Goal: Use online tool/utility: Utilize a website feature to perform a specific function

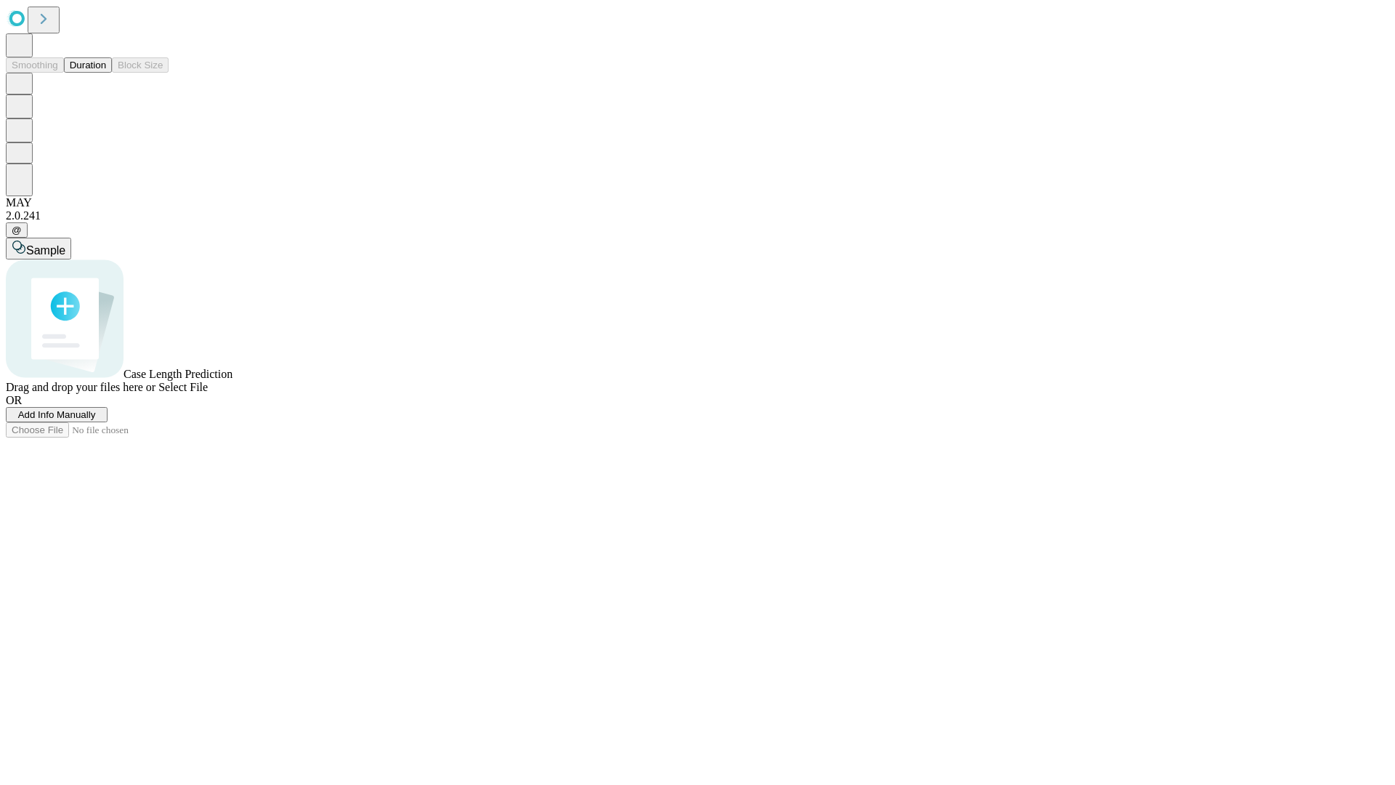
click at [106, 73] on button "Duration" at bounding box center [88, 64] width 48 height 15
click at [96, 420] on span "Add Info Manually" at bounding box center [57, 414] width 78 height 11
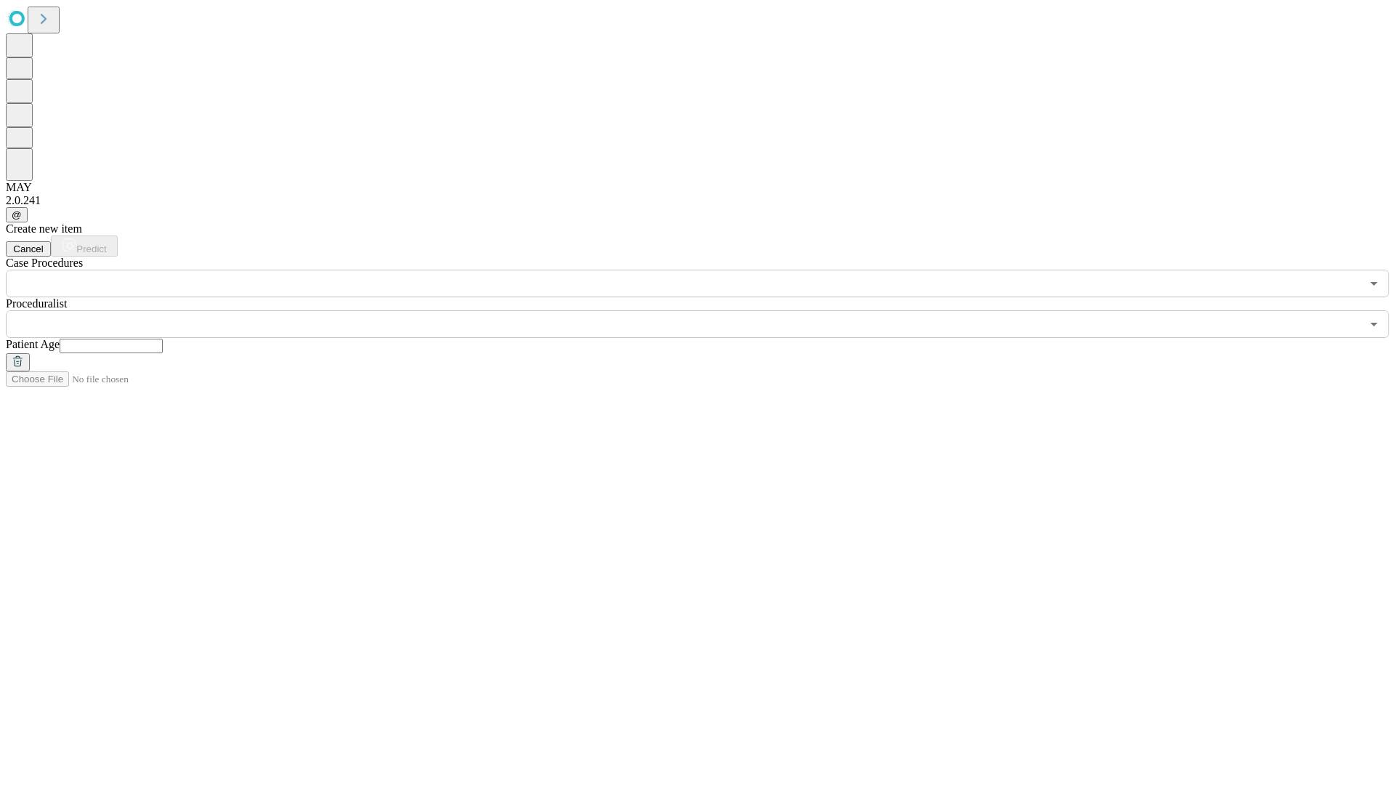
click at [163, 339] on input "text" at bounding box center [111, 346] width 103 height 15
type input "**"
click at [708, 310] on input "text" at bounding box center [683, 324] width 1355 height 28
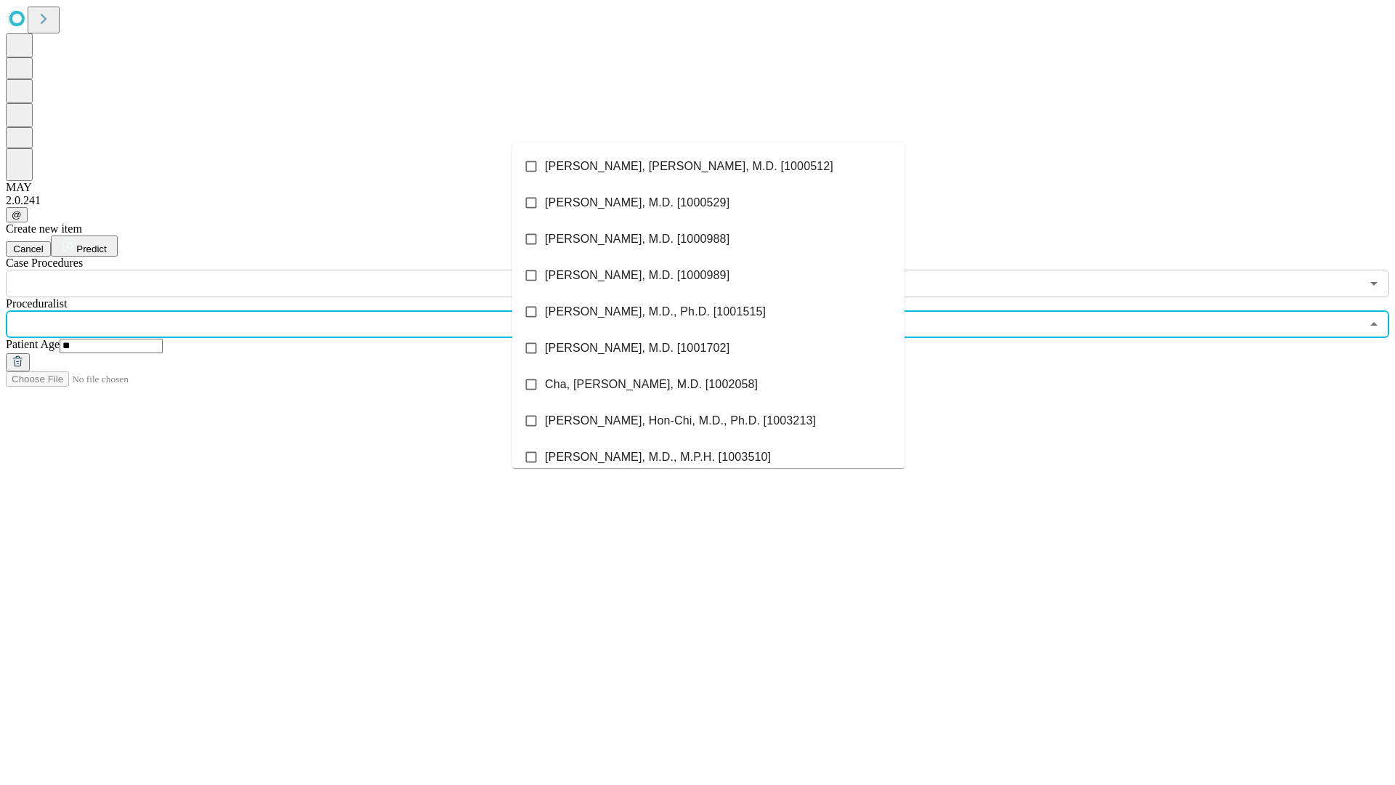
click at [708, 166] on li "[PERSON_NAME], [PERSON_NAME], M.D. [1000512]" at bounding box center [708, 166] width 392 height 36
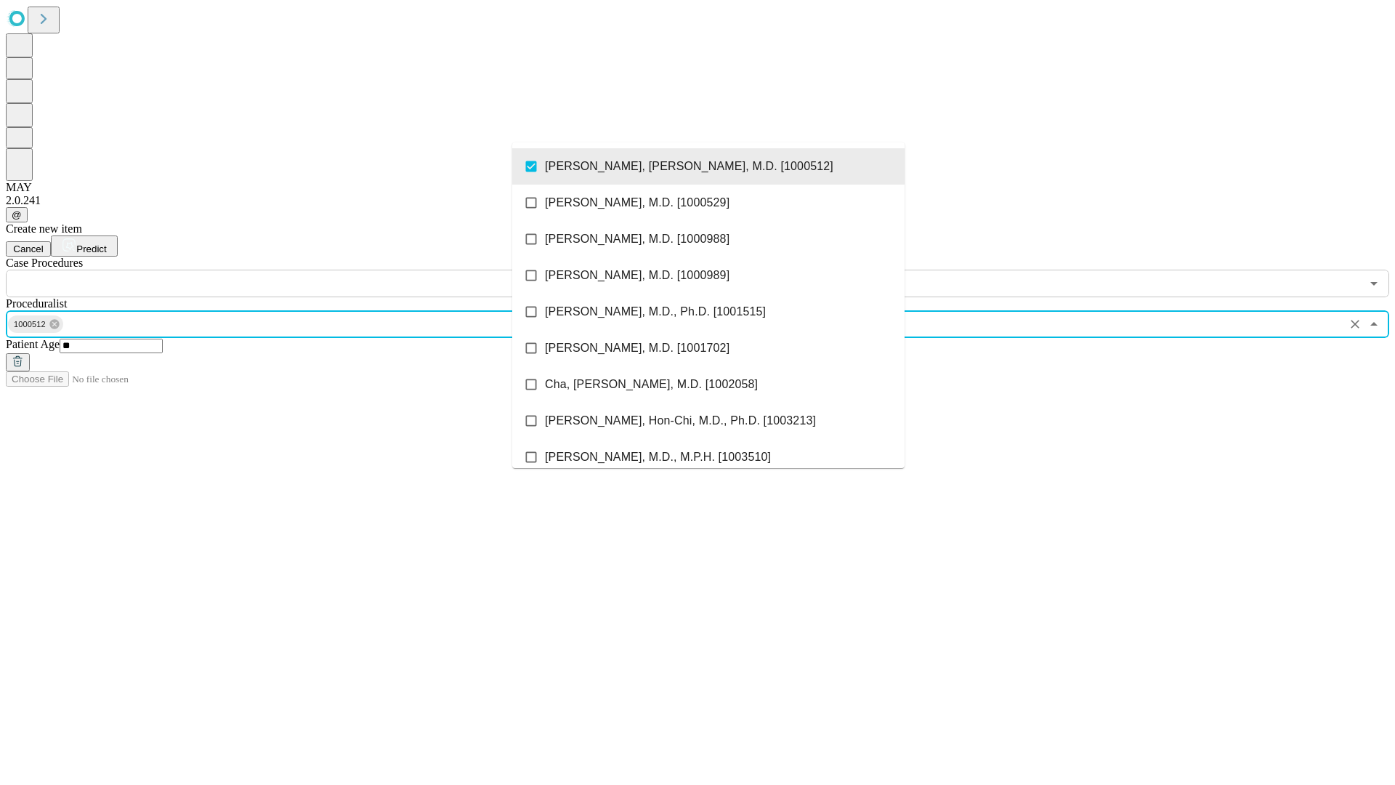
click at [305, 270] on input "text" at bounding box center [683, 284] width 1355 height 28
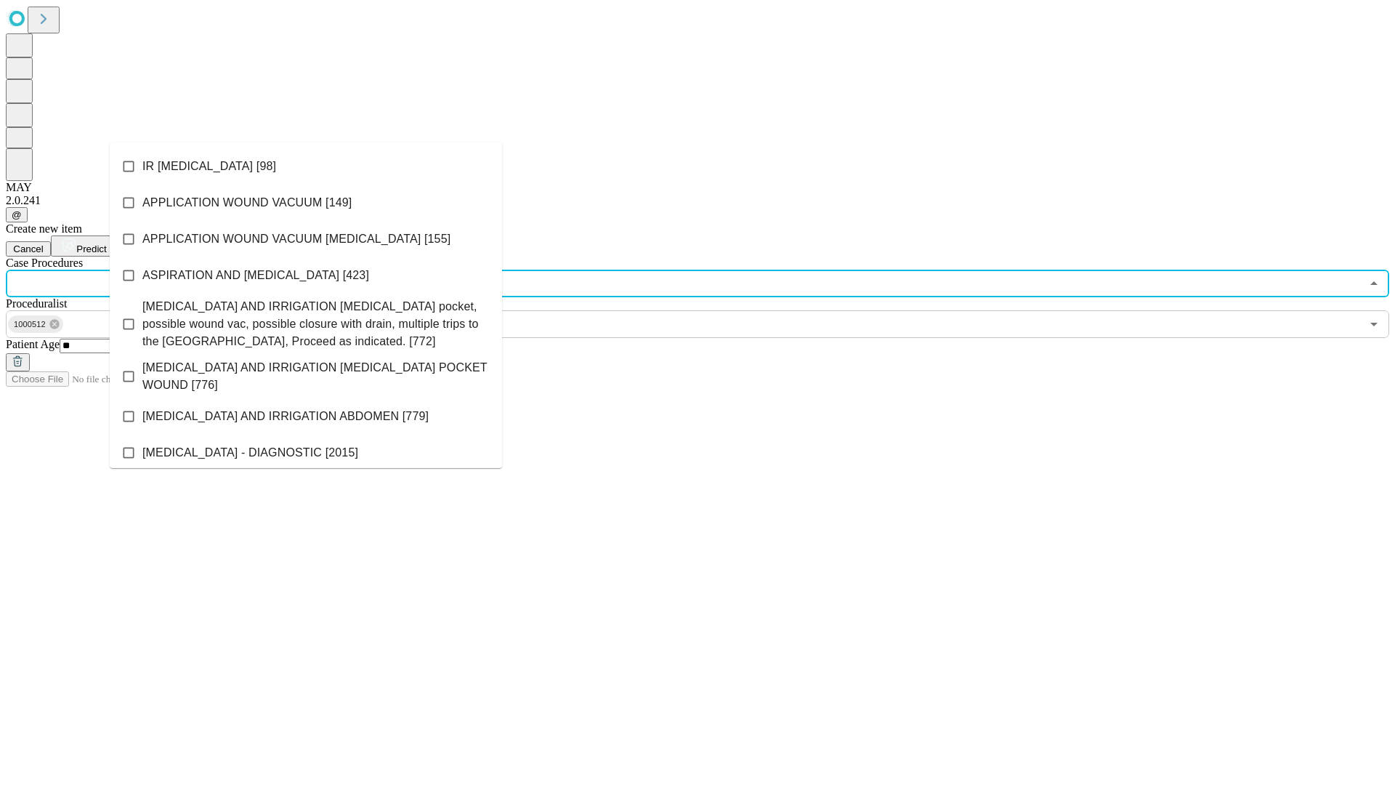
click at [306, 166] on li "IR [MEDICAL_DATA] [98]" at bounding box center [306, 166] width 392 height 36
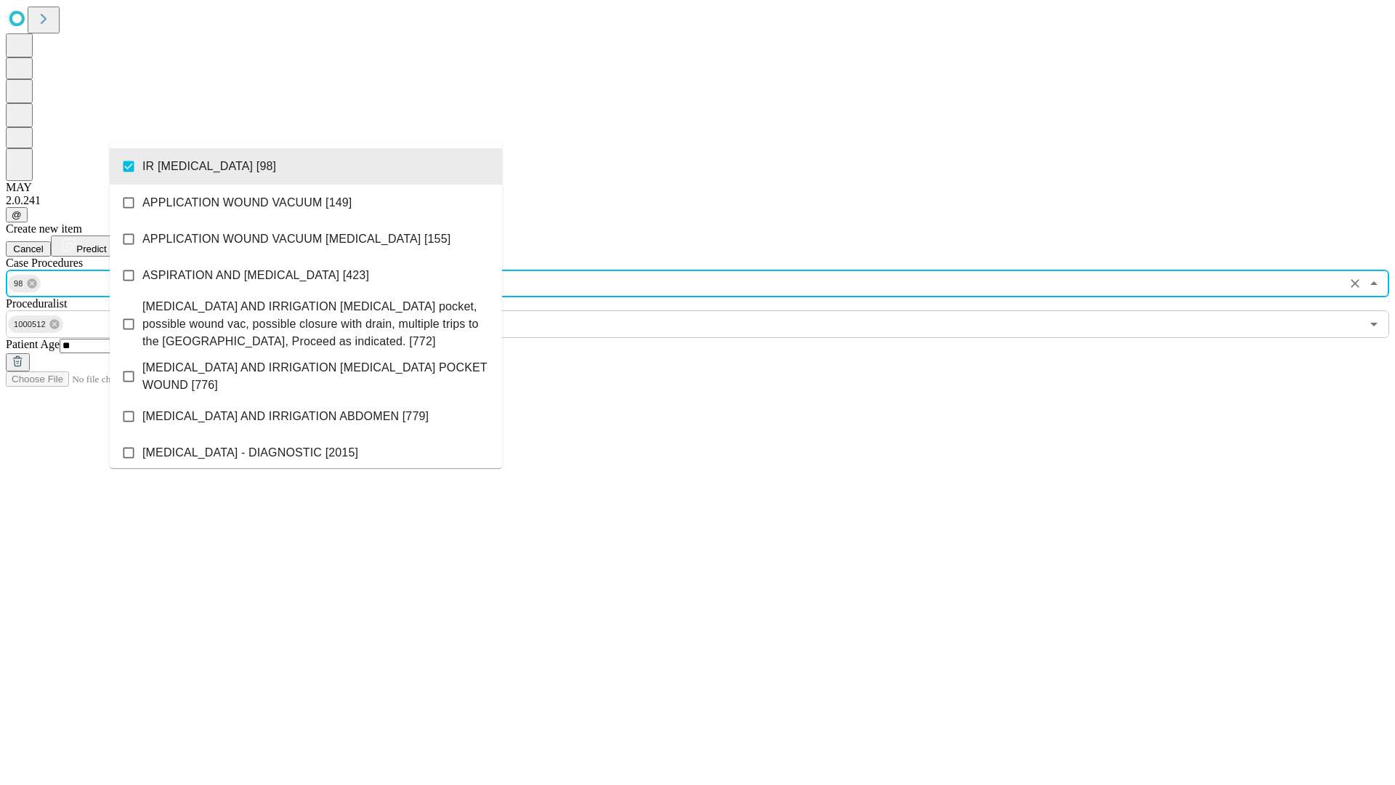
click at [106, 243] on span "Predict" at bounding box center [91, 248] width 30 height 11
